Goal: Browse casually

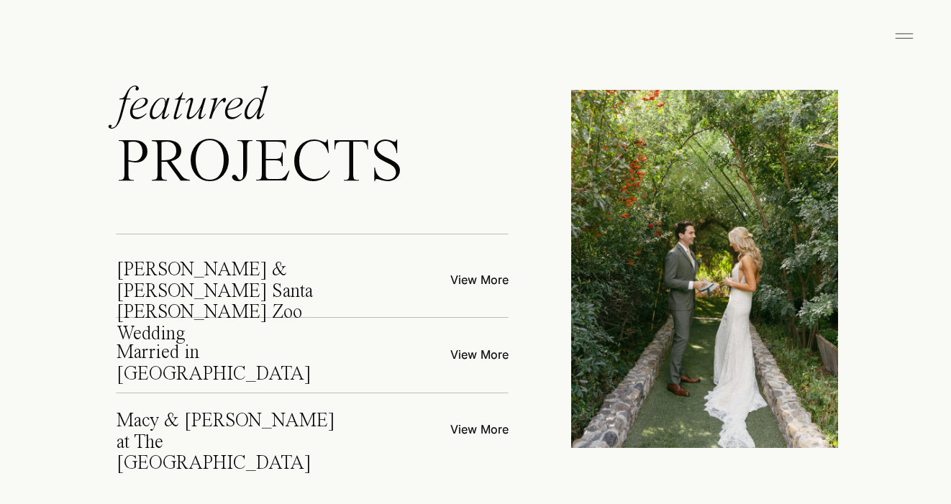
scroll to position [5355, 0]
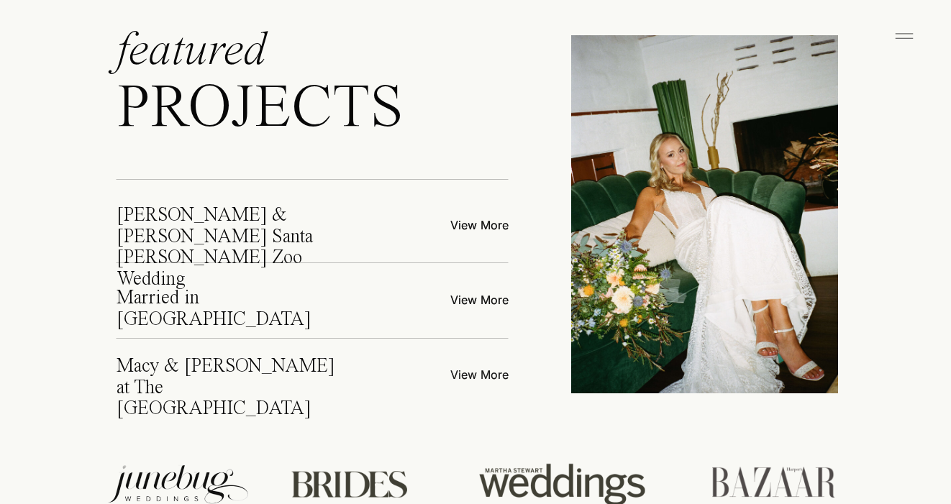
click at [468, 372] on p "View More" at bounding box center [450, 373] width 115 height 15
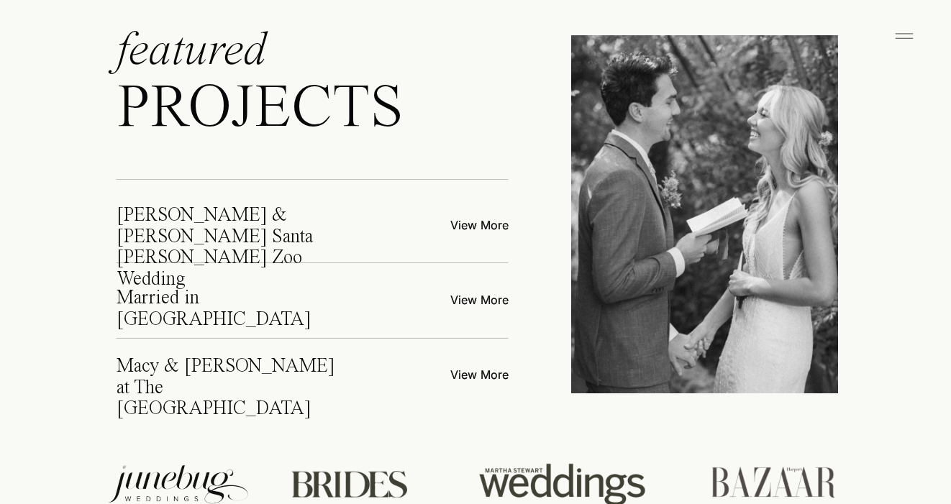
scroll to position [5367, 0]
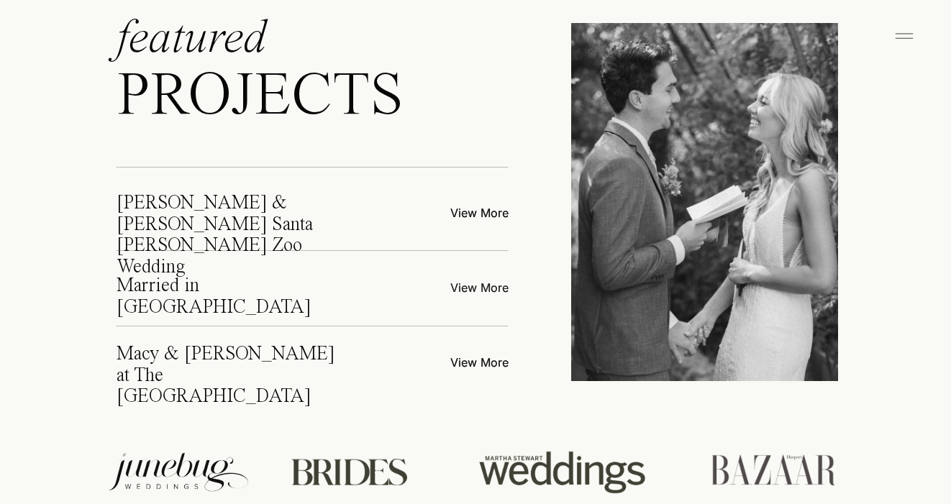
click at [457, 284] on p "View More" at bounding box center [450, 286] width 115 height 15
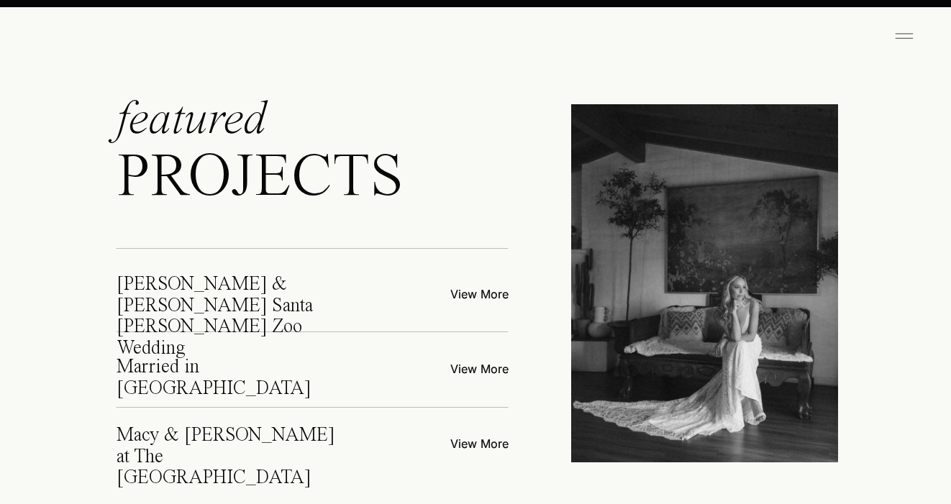
scroll to position [5145, 0]
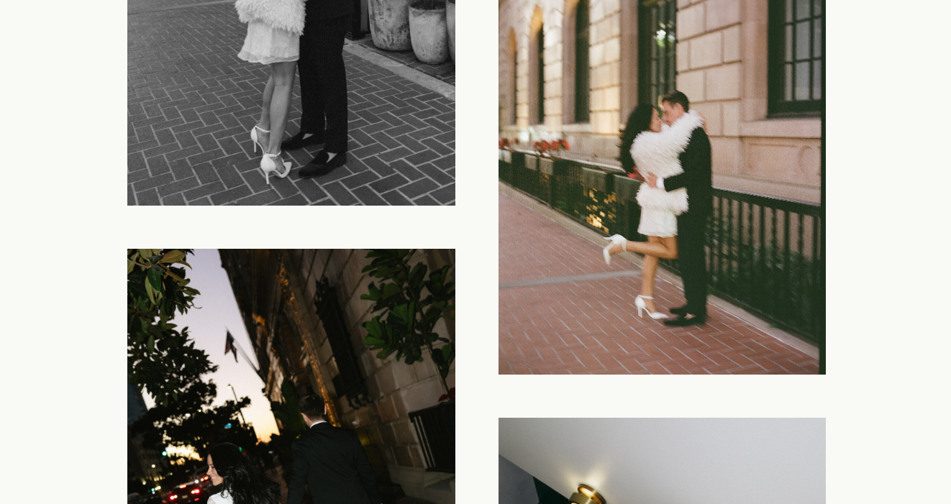
scroll to position [12240, 0]
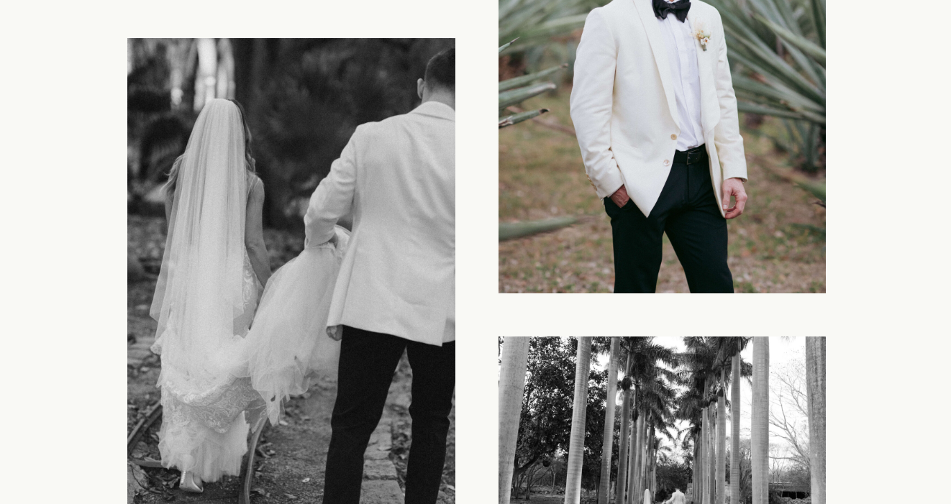
scroll to position [17817, 0]
